Goal: Navigation & Orientation: Find specific page/section

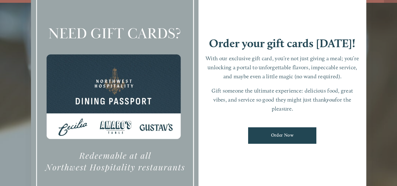
scroll to position [7, 0]
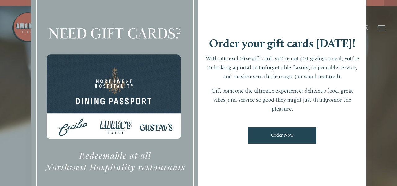
click at [387, 69] on div at bounding box center [198, 93] width 397 height 186
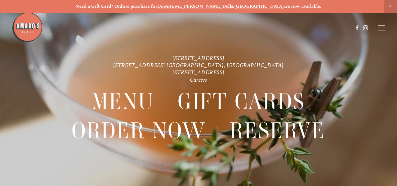
scroll to position [0, 0]
click at [382, 28] on line at bounding box center [380, 28] width 7 height 0
click at [311, 28] on span "Visit" at bounding box center [312, 27] width 9 height 5
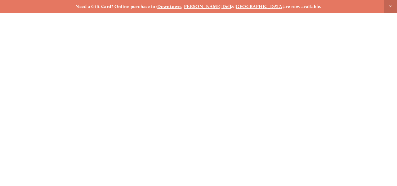
click at [391, 6] on span "Close Announcement" at bounding box center [390, 6] width 13 height 13
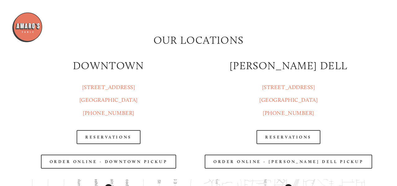
scroll to position [606, 0]
